Goal: Task Accomplishment & Management: Complete application form

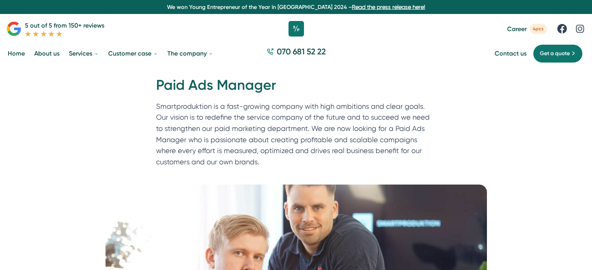
click at [306, 147] on font "Smartproduktion is a fast-growing company with high ambitions and clear goals. …" at bounding box center [292, 134] width 273 height 64
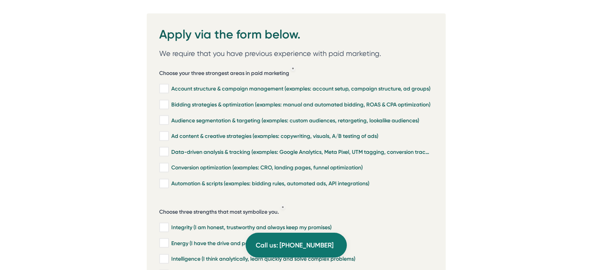
scroll to position [1716, 0]
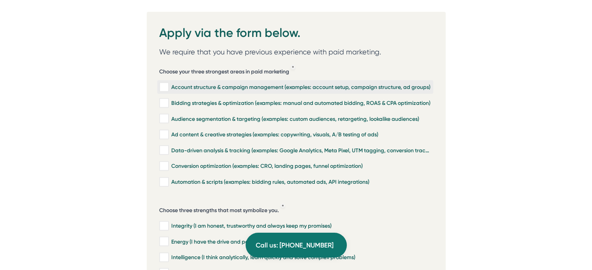
click at [159, 84] on input "Account structure & campaign management (examples: account setup, campaign stru…" at bounding box center [163, 88] width 9 height 8
checkbox input "true"
click at [166, 100] on input "Bidding strategies & optimization (examples: manual and automated bidding, ROAS…" at bounding box center [163, 104] width 9 height 8
checkbox input "true"
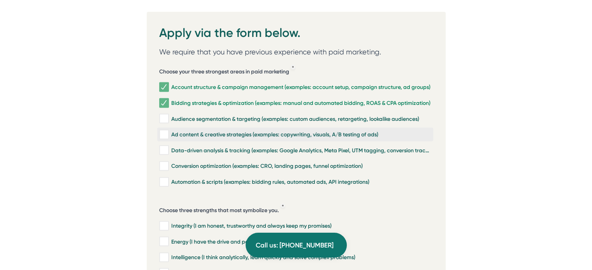
click at [162, 131] on input "Ad content & creative strategies (examples: copywriting, visuals, A/B testing o…" at bounding box center [163, 135] width 9 height 8
checkbox input "true"
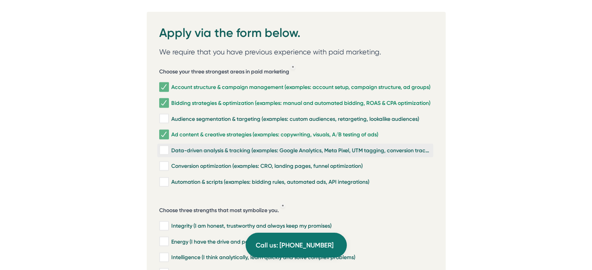
click at [165, 147] on input "Data-driven analysis & tracking (examples: Google Analytics, Meta Pixel, UTM ta…" at bounding box center [163, 151] width 9 height 8
checkbox input "true"
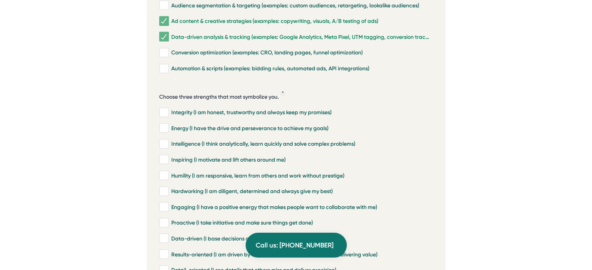
scroll to position [1831, 0]
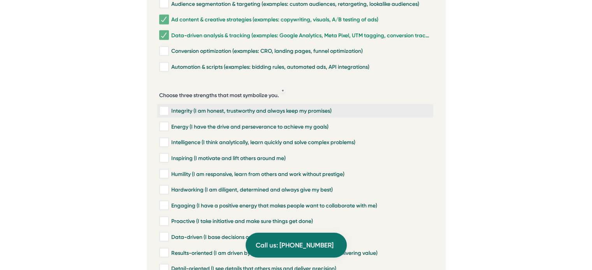
click at [166, 107] on input "Integrity (I am honest, trustworthy and always keep my promises)" at bounding box center [163, 111] width 9 height 8
checkbox input "true"
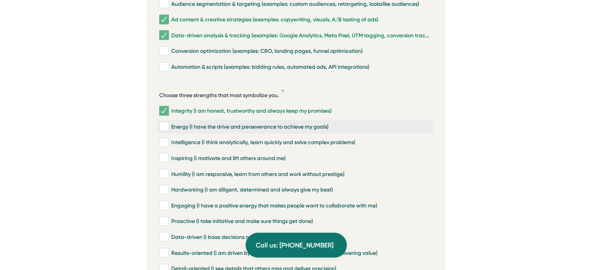
click at [165, 123] on input "Energy (I have the drive and perseverance to achieve my goals)" at bounding box center [163, 127] width 9 height 8
checkbox input "true"
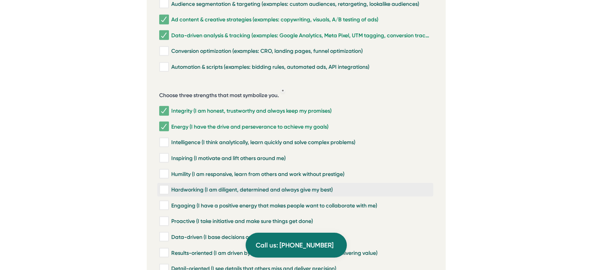
click at [163, 186] on input "Hardworking (I am diligent, determined and always give my best)" at bounding box center [163, 190] width 9 height 8
checkbox input "true"
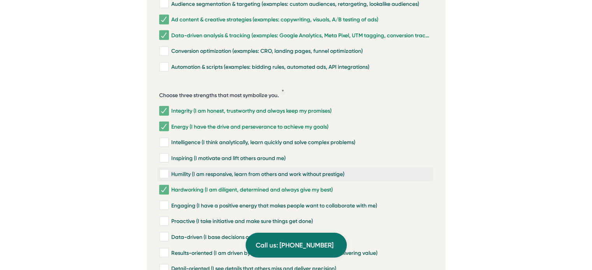
click at [163, 170] on input "Humility (I am responsive, learn from others and work without prestige)" at bounding box center [163, 174] width 9 height 8
checkbox input "true"
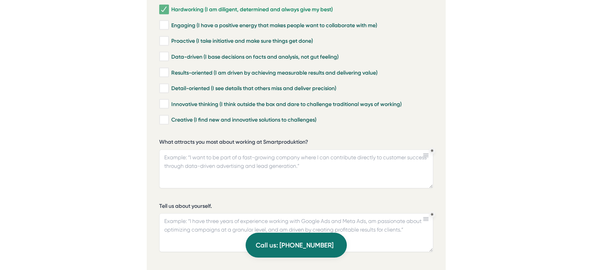
scroll to position [2030, 0]
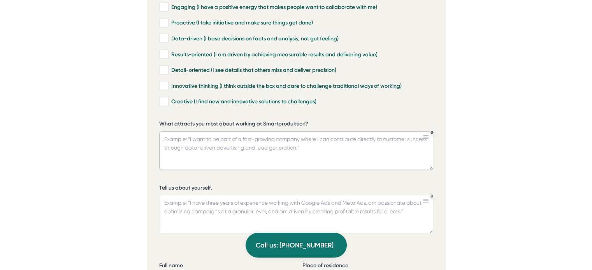
click at [229, 143] on textarea "What attracts you most about working at Smartproduktion?" at bounding box center [296, 150] width 274 height 39
drag, startPoint x: 159, startPoint y: 112, endPoint x: 310, endPoint y: 112, distance: 150.9
click at [308, 121] on font "What attracts you most about working at Smartproduktion?" at bounding box center [233, 124] width 149 height 7
click at [310, 131] on textarea "What attracts you most about working at Smartproduktion?" at bounding box center [296, 150] width 274 height 39
drag, startPoint x: 312, startPoint y: 112, endPoint x: 302, endPoint y: 109, distance: 11.0
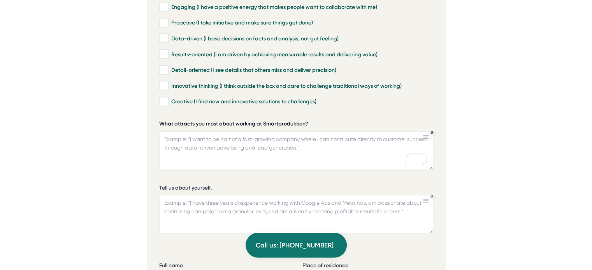
click at [302, 120] on label "What attracts you most about working at Smartproduktion?" at bounding box center [296, 125] width 274 height 10
click at [302, 131] on textarea "What attracts you most about working at Smartproduktion?" at bounding box center [296, 150] width 274 height 39
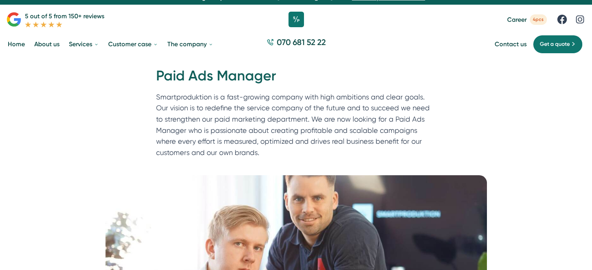
scroll to position [10, 0]
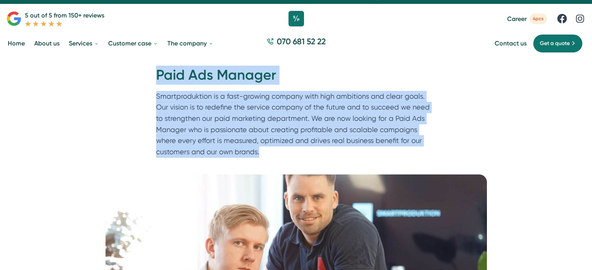
drag, startPoint x: 156, startPoint y: 74, endPoint x: 249, endPoint y: 152, distance: 120.9
click at [249, 152] on div "Home » Career » Paid Ads Manager Paid Ads Manager Smartproduktion is a fast-gro…" at bounding box center [296, 113] width 299 height 95
copy div "Paid Ads Manager Smartproduktion is a fast-growing company with high ambitions …"
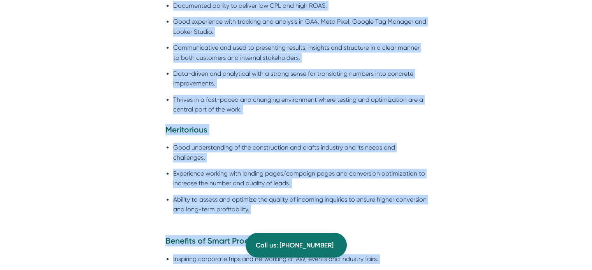
scroll to position [996, 0]
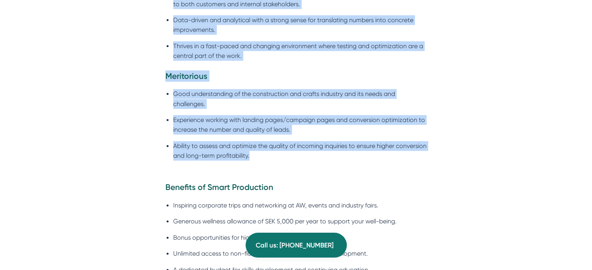
drag, startPoint x: 167, startPoint y: 164, endPoint x: 293, endPoint y: 158, distance: 126.5
copy div "About Smartproduction At Smartproduktion, we help construction and service comp…"
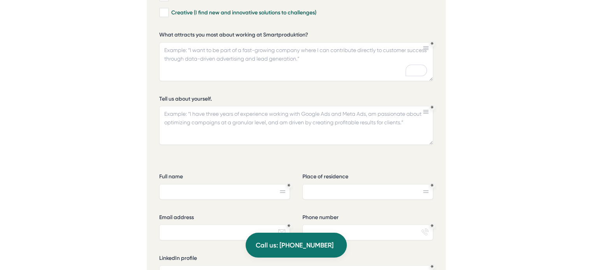
scroll to position [2038, 0]
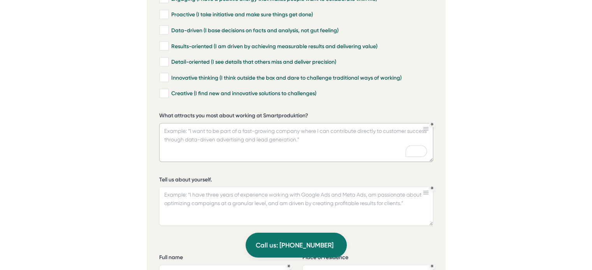
click at [229, 131] on textarea "What attracts you most about working at Smartproduktion?" at bounding box center [296, 142] width 274 height 39
paste textarea "I’m attracted to Smartproduktion because it combines data-driven marketing with…"
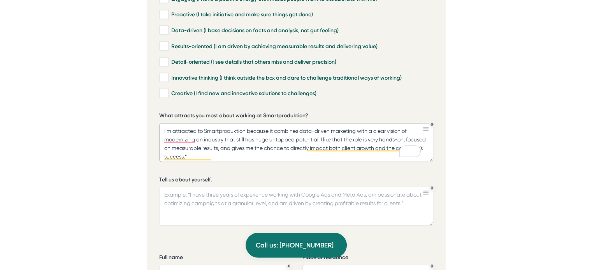
scroll to position [2, 0]
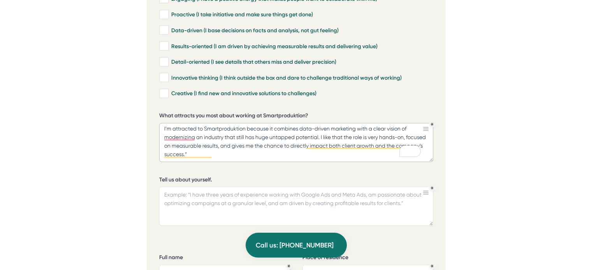
click at [238, 146] on textarea "I’m attracted to Smartproduktion because it combines data-driven marketing with…" at bounding box center [296, 142] width 274 height 39
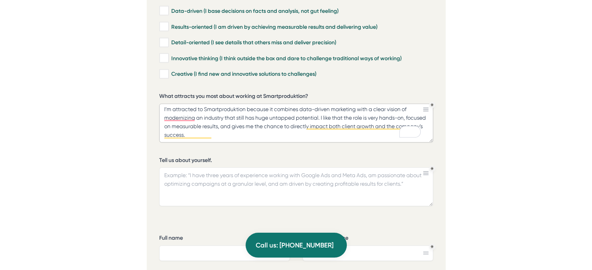
scroll to position [2058, 0]
type textarea "I’m attracted to Smartproduktion because it combines data-driven marketing with…"
click at [245, 168] on textarea "Tell us about yourself." at bounding box center [296, 186] width 274 height 39
paste textarea "“I am a data-driven digital marketing specialist with over three years of exper…"
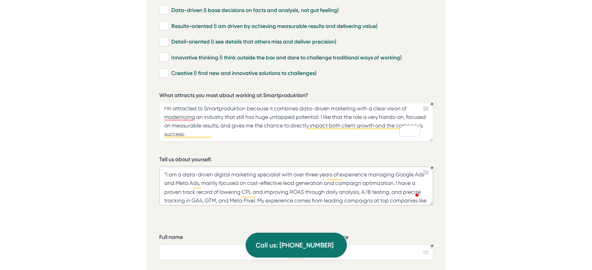
scroll to position [0, 0]
click at [166, 167] on textarea "“I am a data-driven digital marketing specialist with over three years of exper…" at bounding box center [296, 186] width 274 height 39
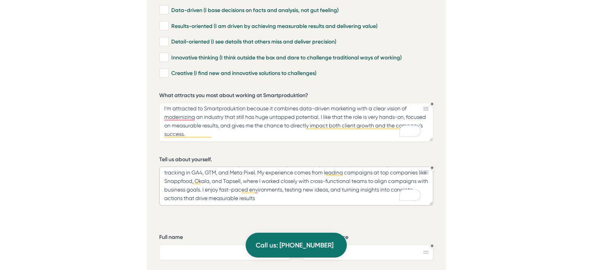
click at [312, 184] on textarea "I am a data-driven digital marketing specialist with over three years of experi…" at bounding box center [296, 186] width 274 height 39
type textarea "I am a data-driven digital marketing specialist with over three years of experi…"
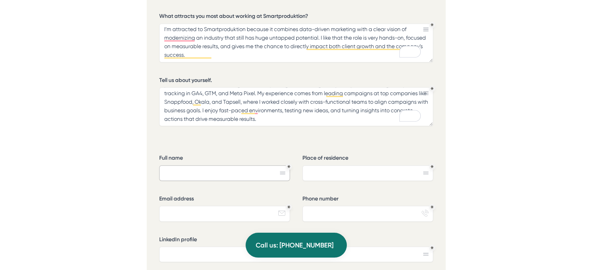
click at [237, 166] on input "Full name" at bounding box center [224, 174] width 131 height 16
type input "[PERSON_NAME]"
type input "[EMAIL_ADDRESS][DOMAIN_NAME]"
type input "0767735158"
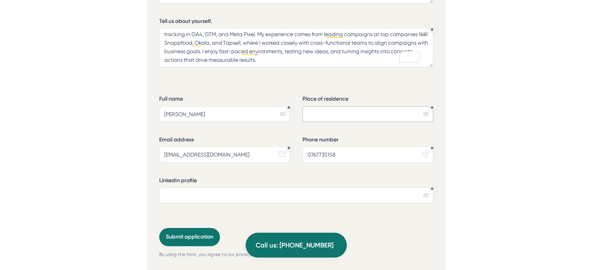
click at [332, 108] on input "Place of residence" at bounding box center [367, 115] width 131 height 16
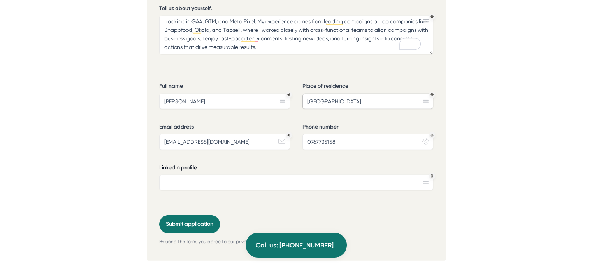
scroll to position [2211, 0]
type input "[GEOGRAPHIC_DATA]"
click at [236, 174] on input "LinkedIn profile" at bounding box center [296, 182] width 274 height 16
paste input "[URL][DOMAIN_NAME]"
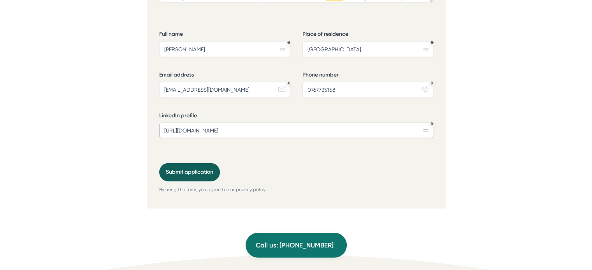
scroll to position [2262, 0]
type input "[URL][DOMAIN_NAME]"
click at [187, 168] on font "Submit application" at bounding box center [189, 171] width 47 height 7
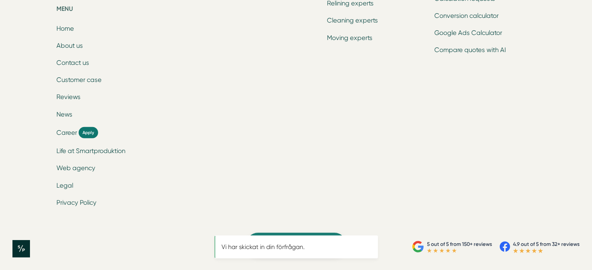
scroll to position [0, 0]
